Goal: Complete application form

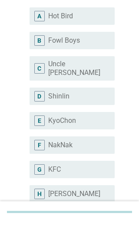
scroll to position [92, 0]
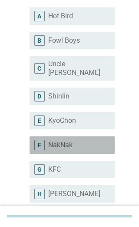
click at [45, 140] on div "F" at bounding box center [43, 145] width 12 height 10
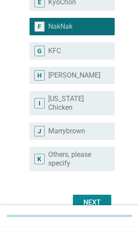
scroll to position [211, 0]
click at [97, 197] on div "Next" at bounding box center [92, 202] width 24 height 10
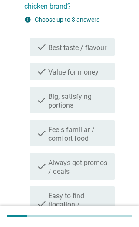
scroll to position [49, 0]
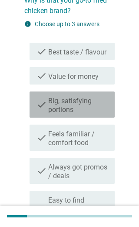
click at [42, 104] on icon "check" at bounding box center [42, 104] width 10 height 19
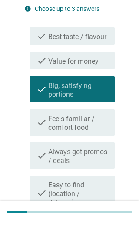
scroll to position [177, 0]
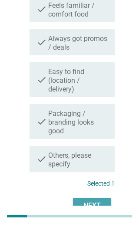
click at [99, 200] on div "Next" at bounding box center [92, 205] width 24 height 10
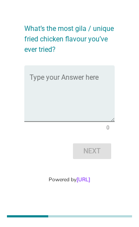
scroll to position [0, 0]
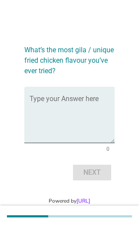
click at [34, 128] on textarea "Type your Answer here" at bounding box center [72, 120] width 85 height 46
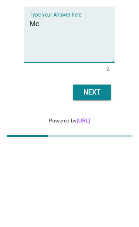
type textarea "M"
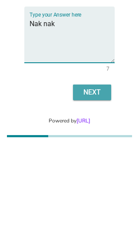
type textarea "Nak nak"
click at [82, 167] on div "Next" at bounding box center [92, 172] width 24 height 10
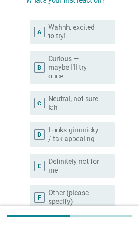
scroll to position [80, 0]
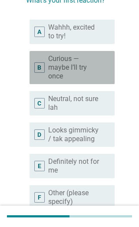
click at [54, 68] on label "Curious — maybe I’ll try once" at bounding box center [74, 67] width 53 height 26
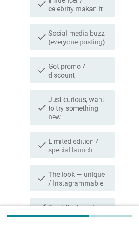
scroll to position [155, 0]
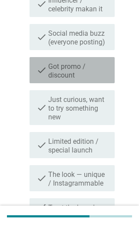
click at [50, 74] on label "Got promo / discount" at bounding box center [78, 70] width 60 height 17
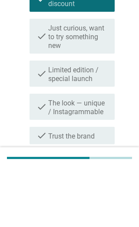
scroll to position [226, 0]
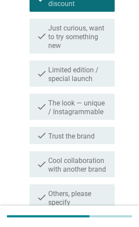
click at [98, 226] on div "Next" at bounding box center [92, 231] width 24 height 10
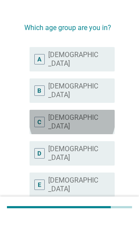
scroll to position [21, 0]
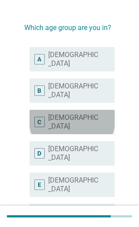
click at [42, 117] on div "C" at bounding box center [39, 122] width 10 height 10
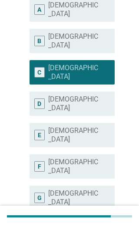
scroll to position [75, 0]
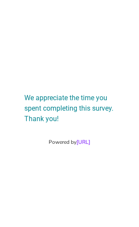
scroll to position [36, 0]
